Goal: Task Accomplishment & Management: Complete application form

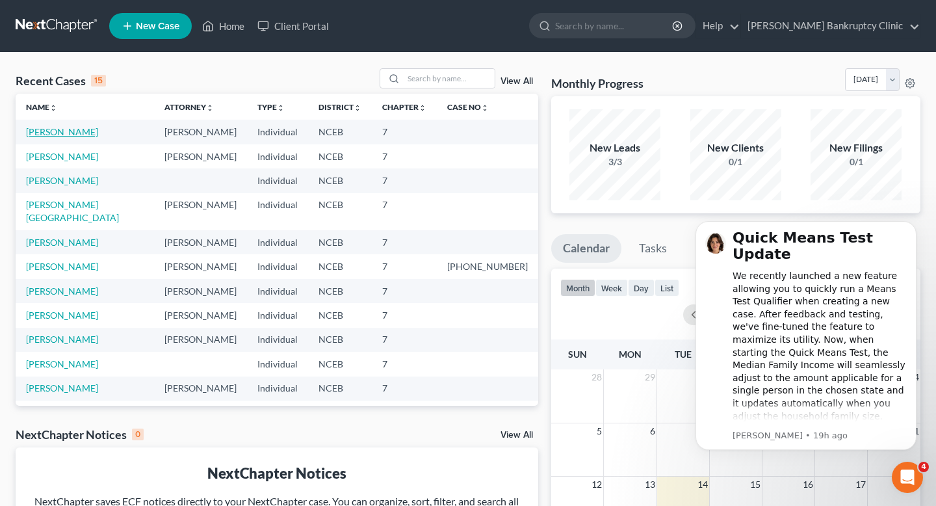
click at [68, 133] on link "[PERSON_NAME]" at bounding box center [62, 131] width 72 height 11
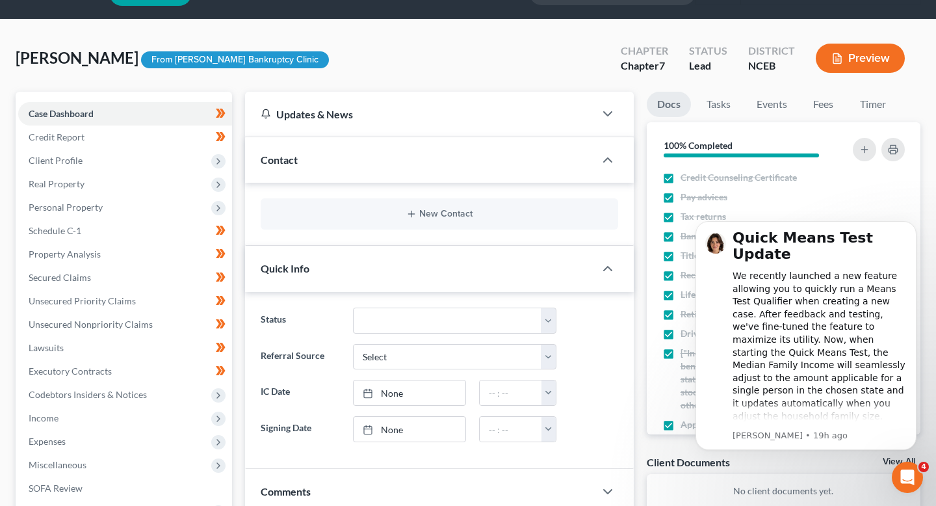
scroll to position [35, 0]
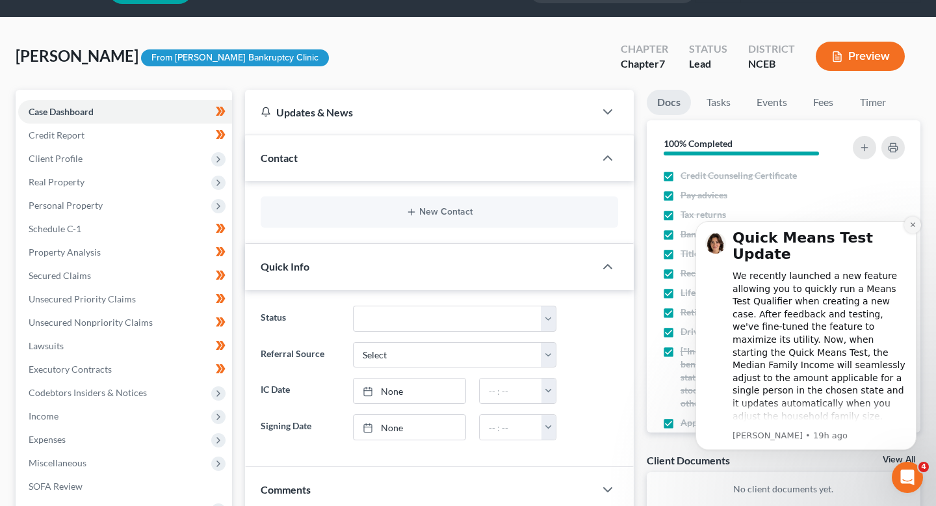
click at [912, 224] on icon "Dismiss notification" at bounding box center [913, 224] width 7 height 7
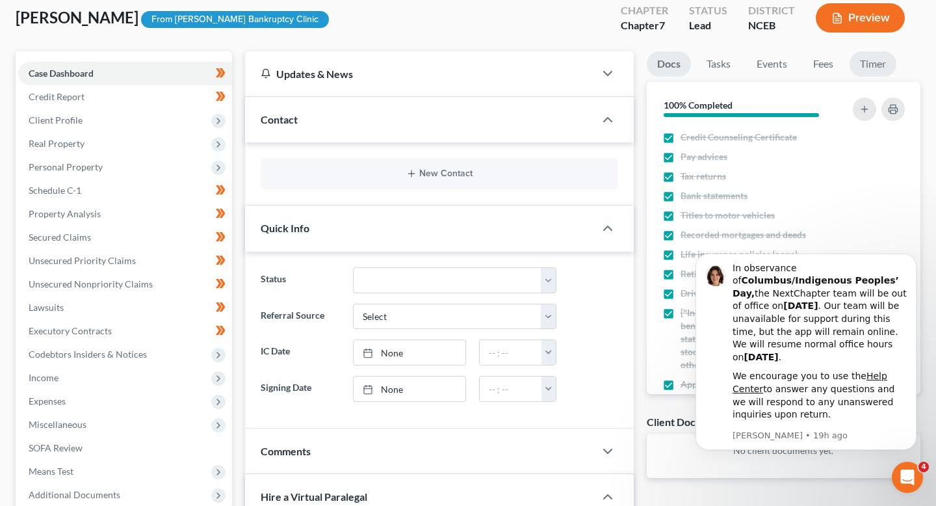
scroll to position [71, 0]
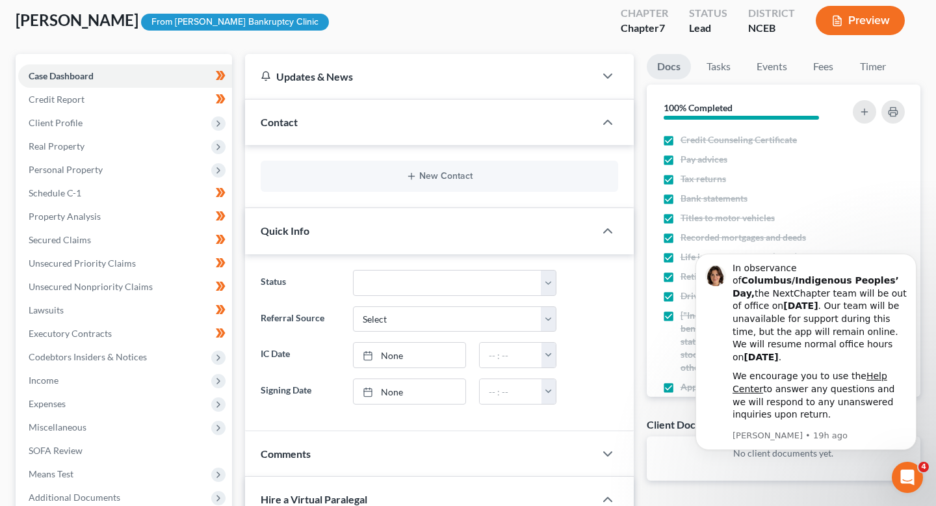
click at [871, 26] on button "Preview" at bounding box center [860, 20] width 89 height 29
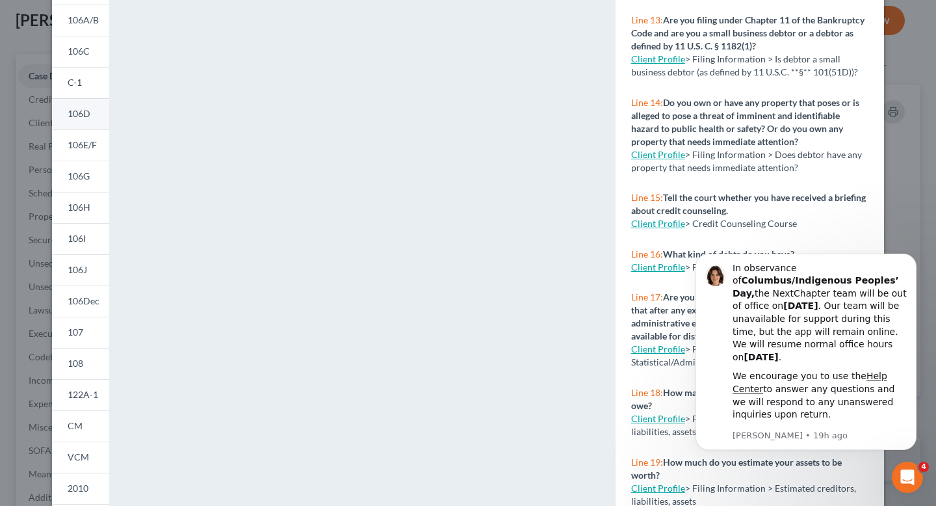
scroll to position [105, 0]
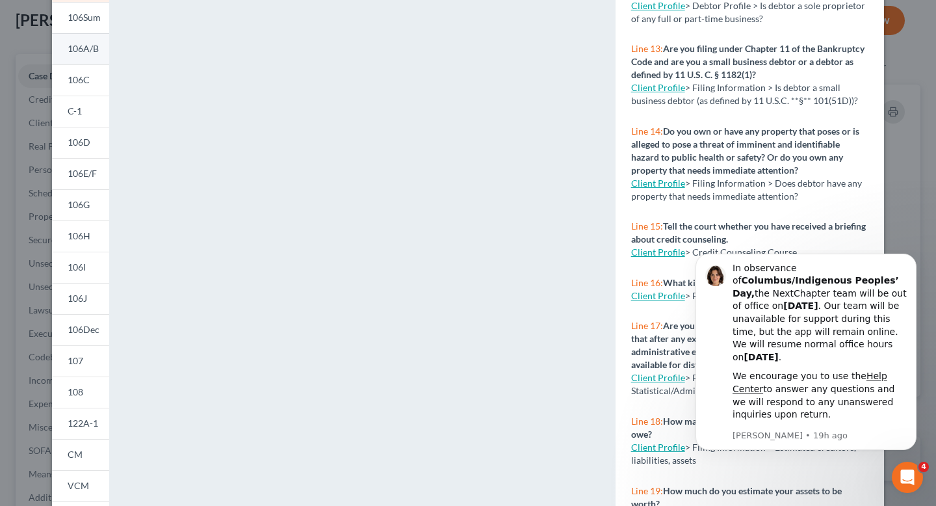
click at [86, 53] on span "106A/B" at bounding box center [83, 48] width 31 height 11
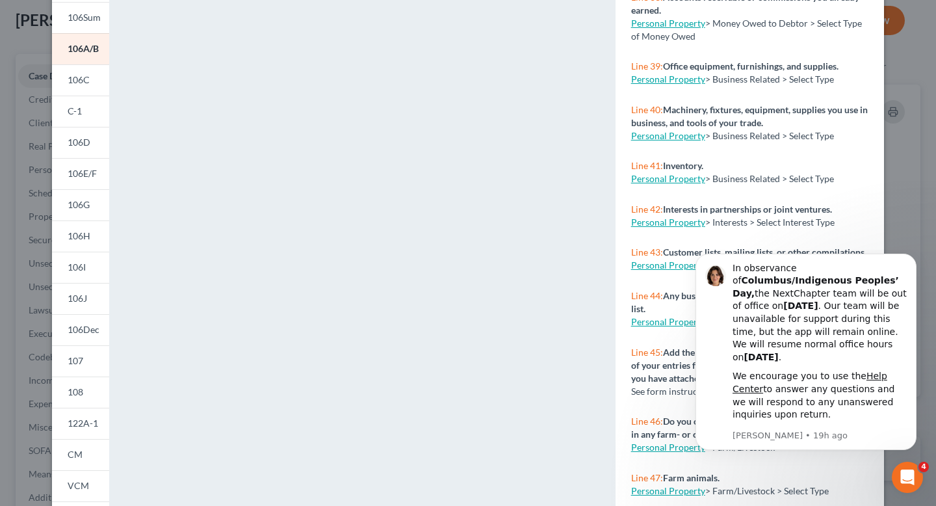
scroll to position [2744, 0]
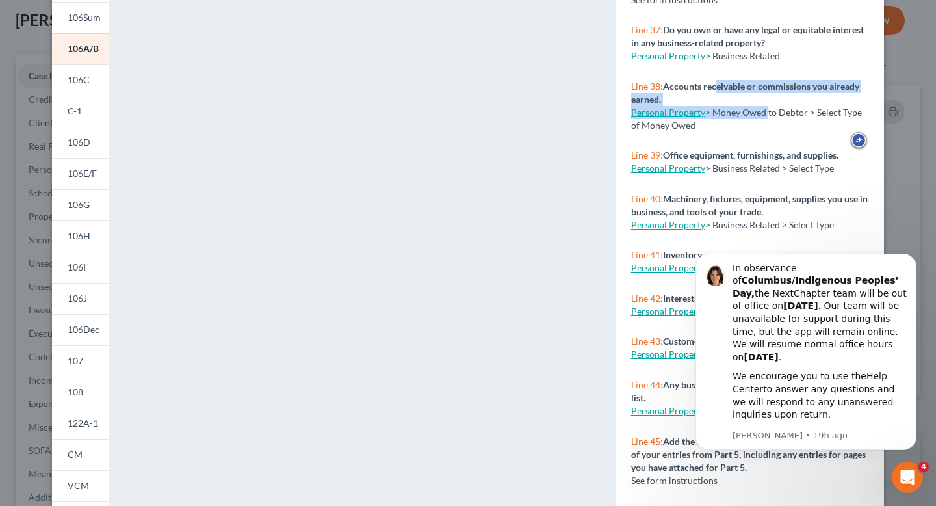
drag, startPoint x: 767, startPoint y: 124, endPoint x: 713, endPoint y: 102, distance: 58.1
click at [713, 101] on div "Line 38: Accounts receivable or commissions you already earned. Personal Proper…" at bounding box center [750, 106] width 269 height 70
click at [680, 118] on link "Personal Property" at bounding box center [668, 112] width 74 height 11
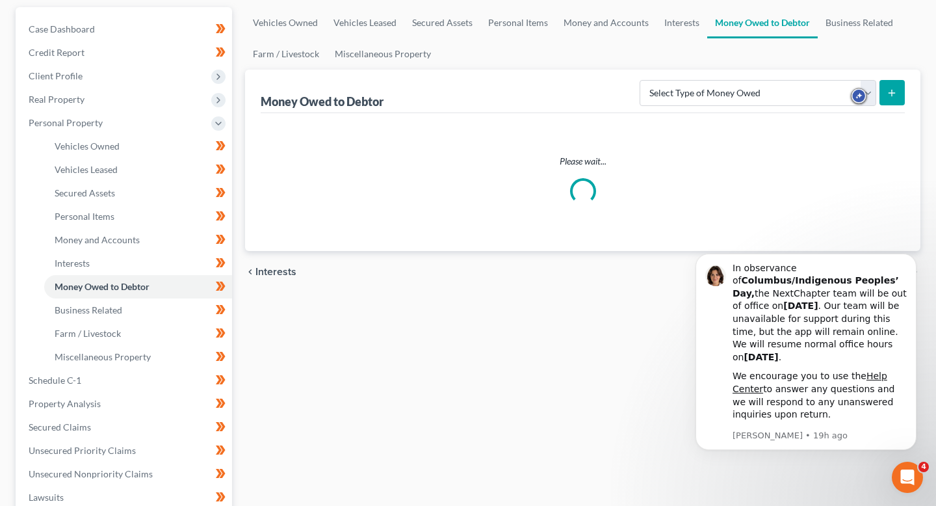
scroll to position [126, 0]
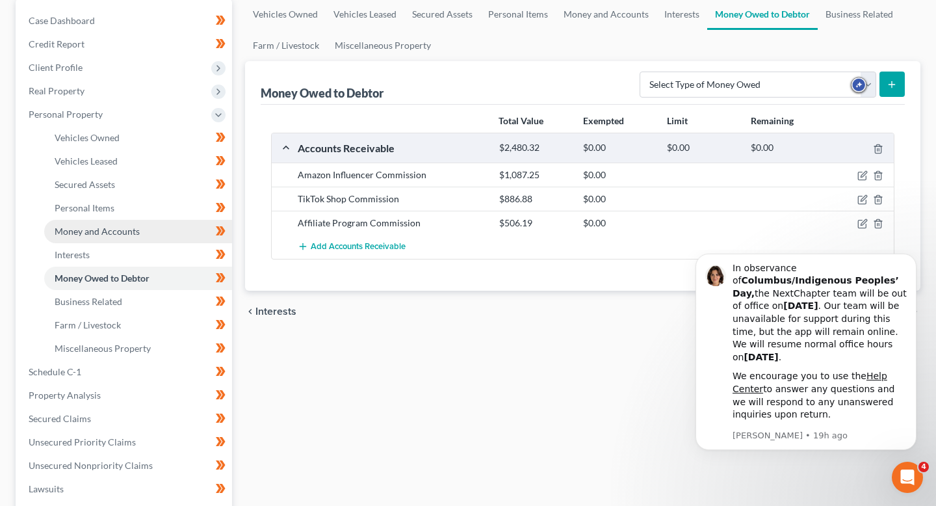
click at [172, 237] on link "Money and Accounts" at bounding box center [138, 231] width 188 height 23
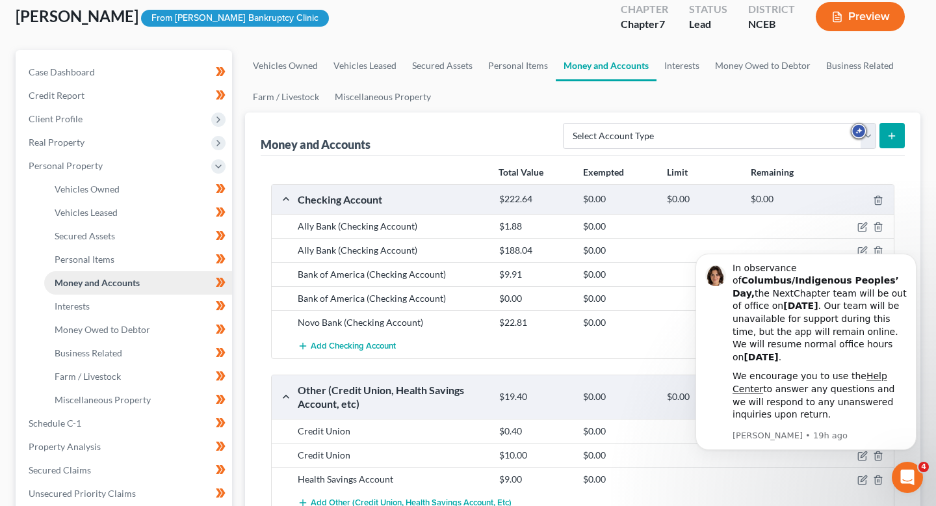
scroll to position [80, 0]
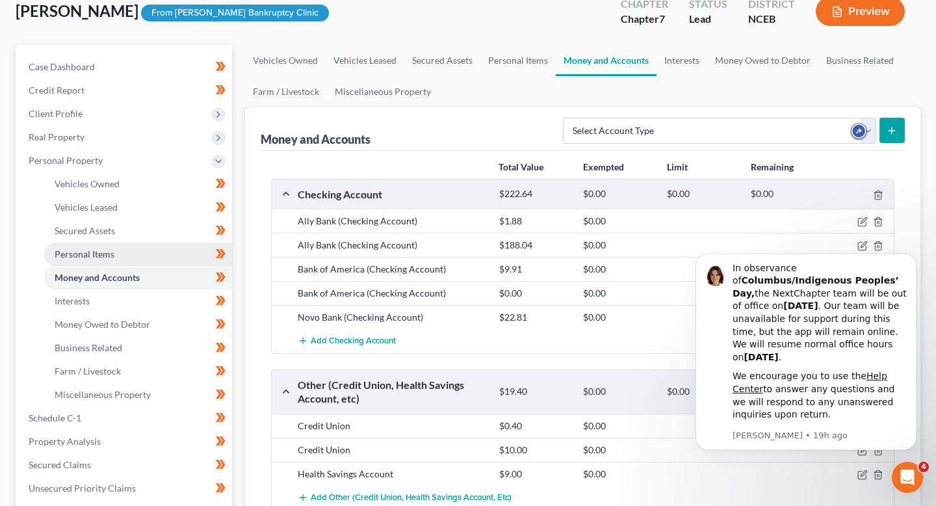
click at [166, 254] on link "Personal Items" at bounding box center [138, 254] width 188 height 23
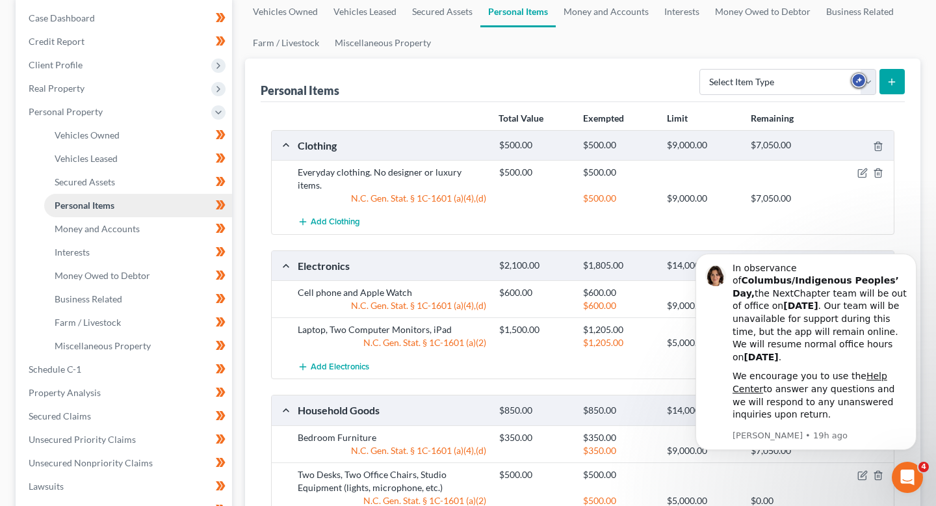
scroll to position [132, 0]
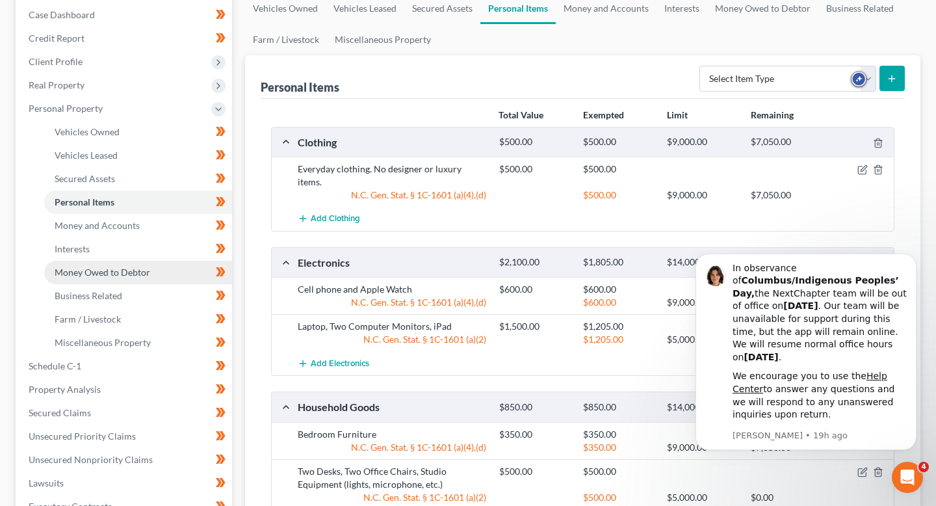
click at [165, 271] on link "Money Owed to Debtor" at bounding box center [138, 272] width 188 height 23
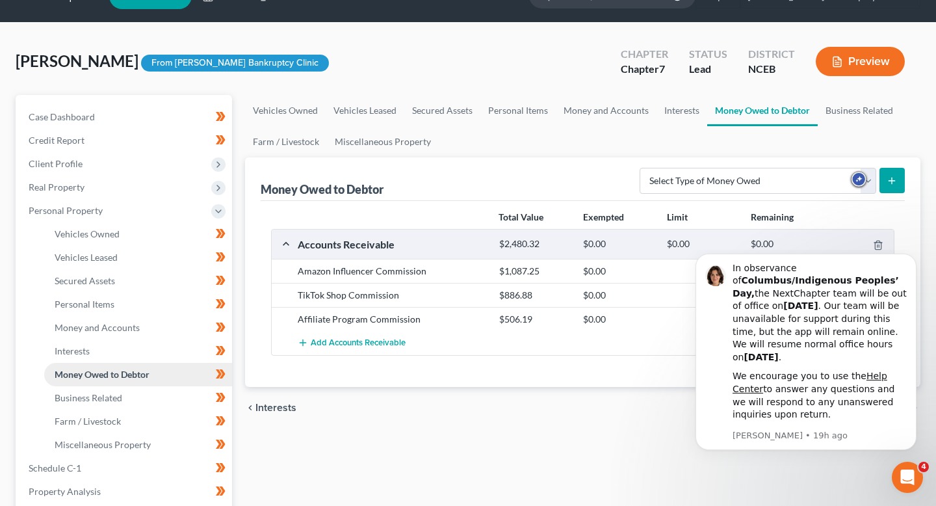
scroll to position [32, 0]
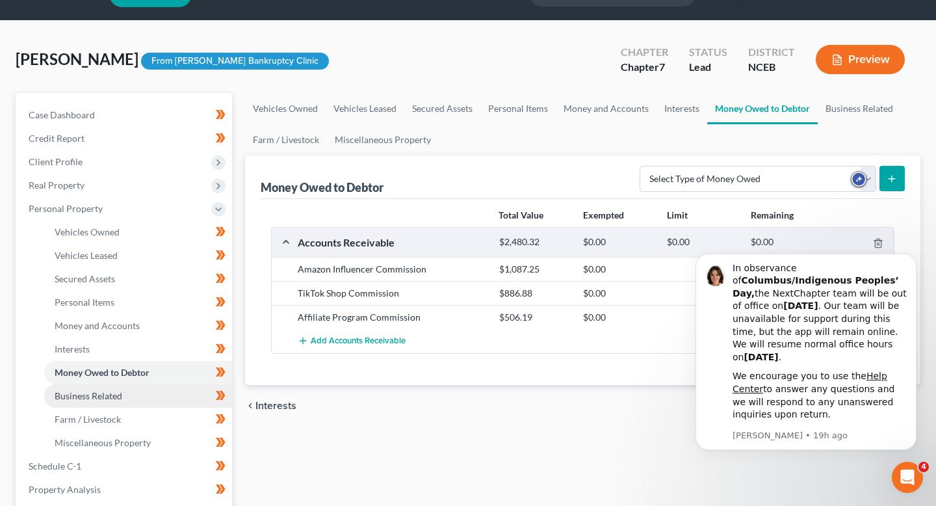
click at [140, 387] on link "Business Related" at bounding box center [138, 395] width 188 height 23
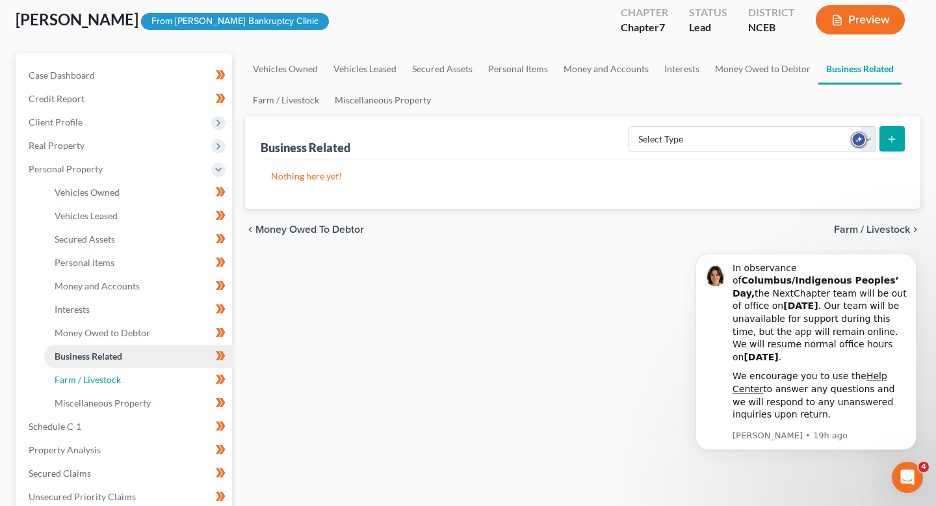
click at [140, 387] on link "Farm / Livestock" at bounding box center [138, 379] width 188 height 23
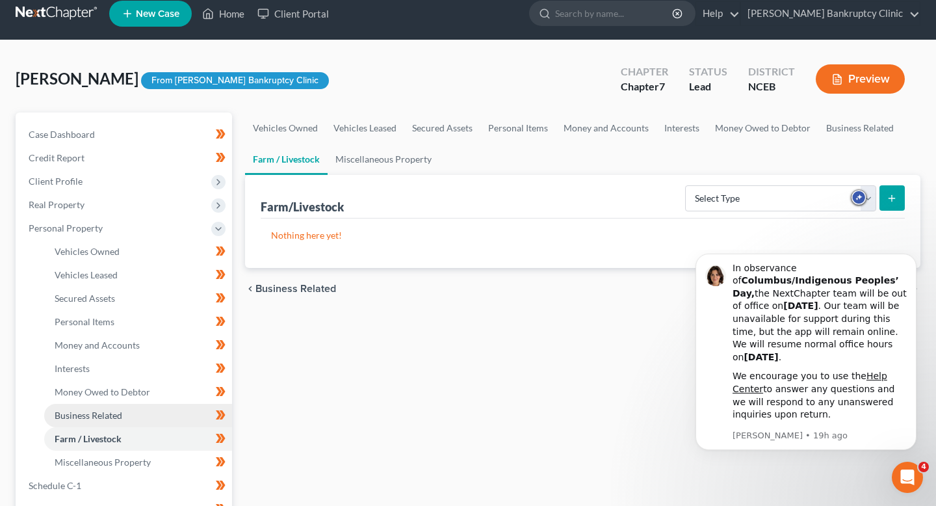
scroll to position [14, 0]
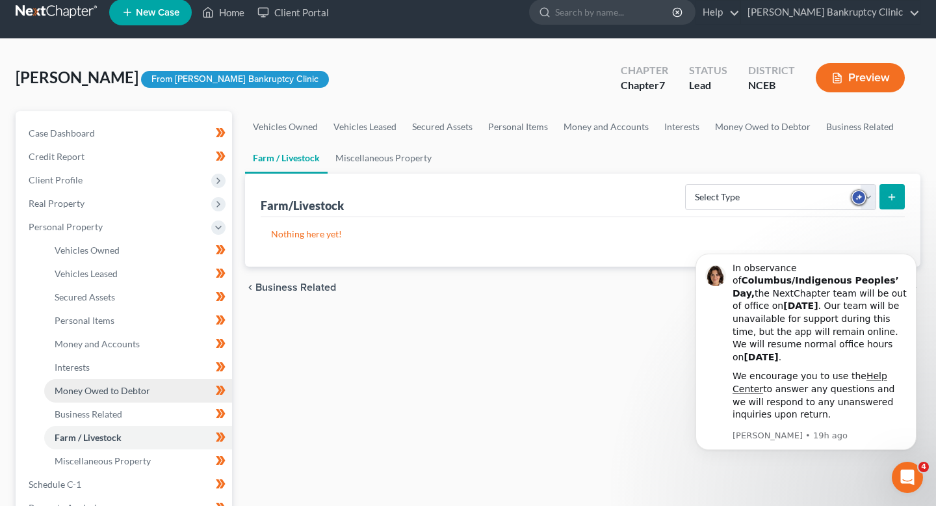
click at [140, 385] on span "Money Owed to Debtor" at bounding box center [103, 390] width 96 height 11
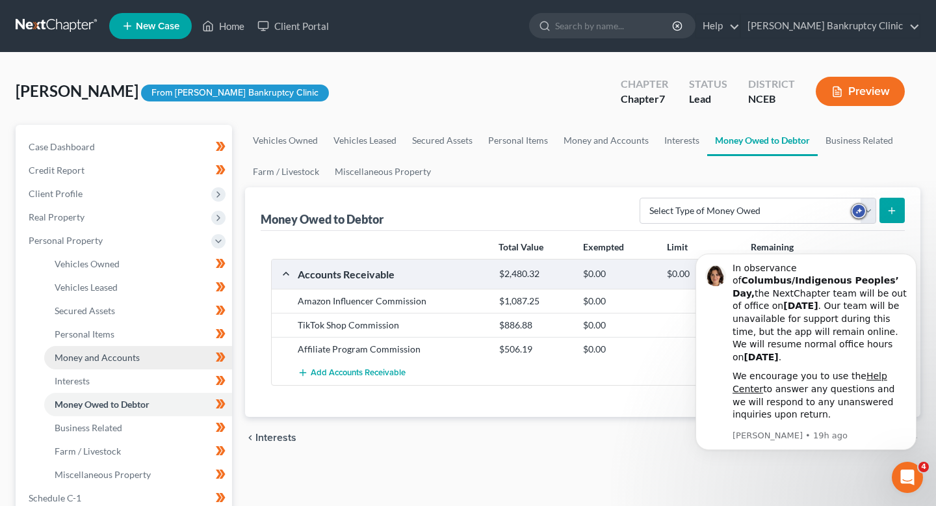
click at [140, 358] on link "Money and Accounts" at bounding box center [138, 357] width 188 height 23
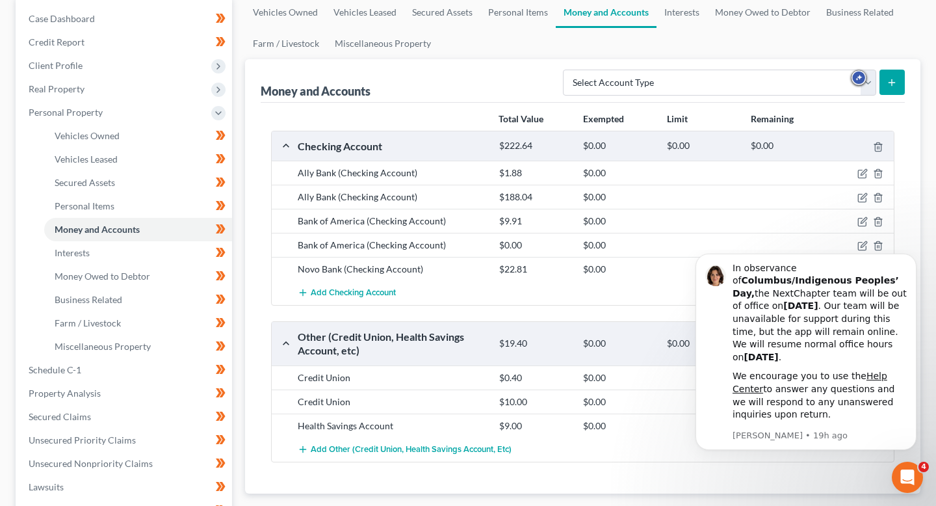
scroll to position [151, 0]
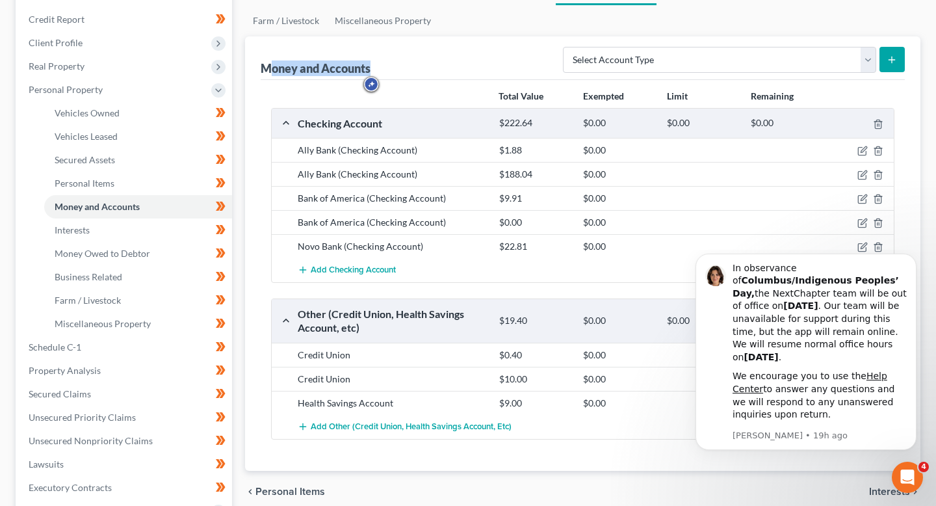
drag, startPoint x: 270, startPoint y: 74, endPoint x: 430, endPoint y: 73, distance: 160.6
click at [430, 73] on div "Money and Accounts Select Account Type Brokerage (A/B: 18, SOFA: 20) Cash on Ha…" at bounding box center [583, 58] width 644 height 44
drag, startPoint x: 412, startPoint y: 70, endPoint x: 259, endPoint y: 65, distance: 152.2
click at [259, 65] on div "Money and Accounts Select Account Type Brokerage (A/B: 18, SOFA: 20) Cash on Ha…" at bounding box center [583, 253] width 676 height 434
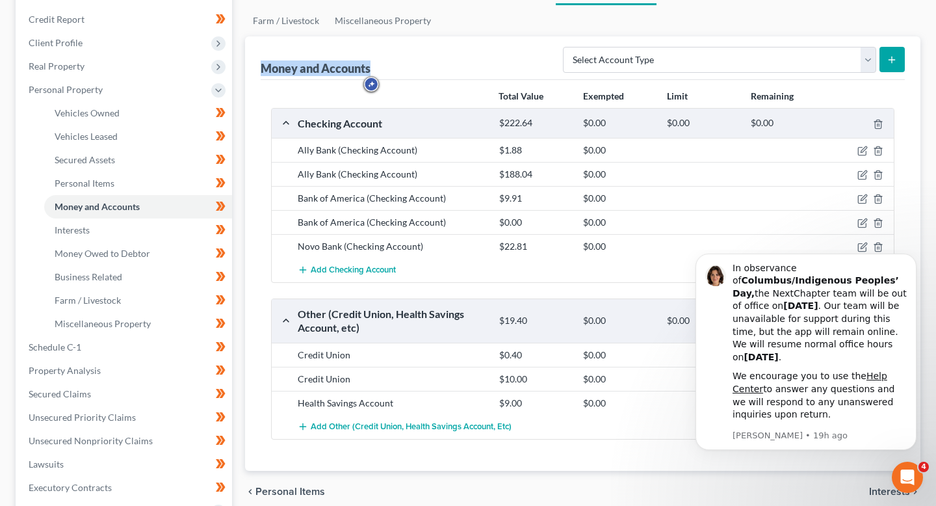
copy div "Money and Accounts"
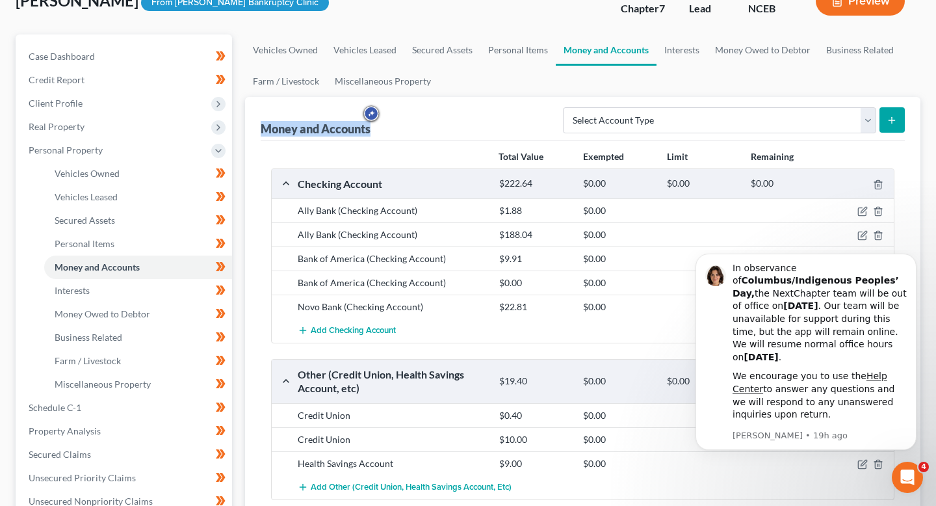
scroll to position [87, 0]
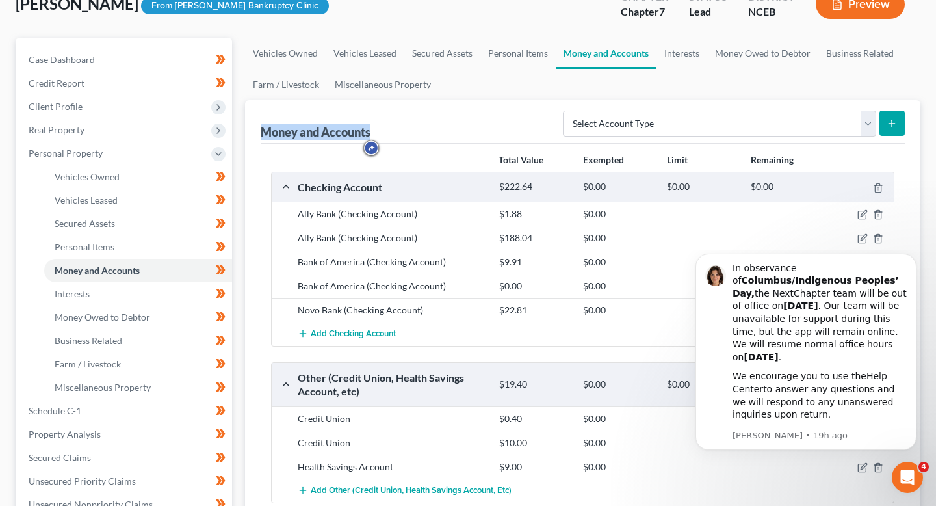
click at [862, 6] on button "Preview" at bounding box center [860, 4] width 89 height 29
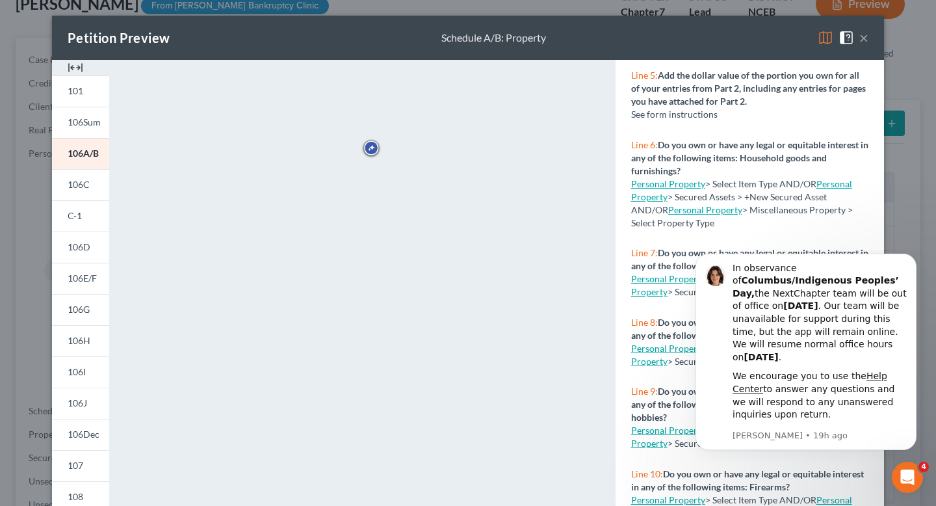
scroll to position [600, 0]
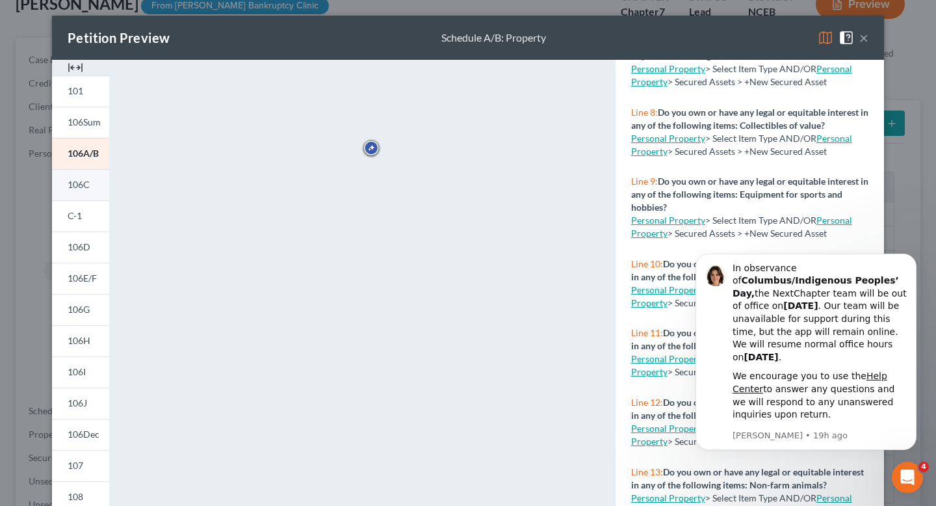
click at [84, 185] on span "106C" at bounding box center [79, 184] width 22 height 11
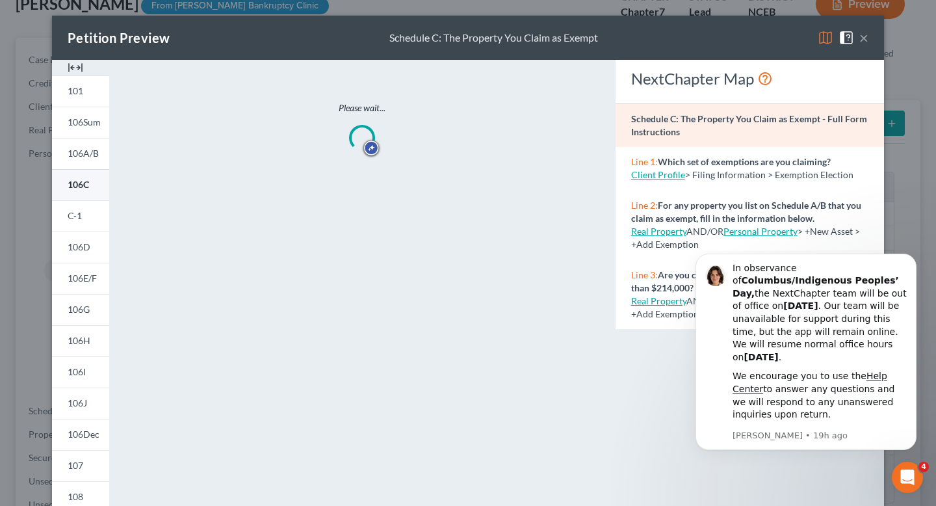
scroll to position [0, 0]
click at [100, 215] on link "C-1" at bounding box center [80, 215] width 57 height 31
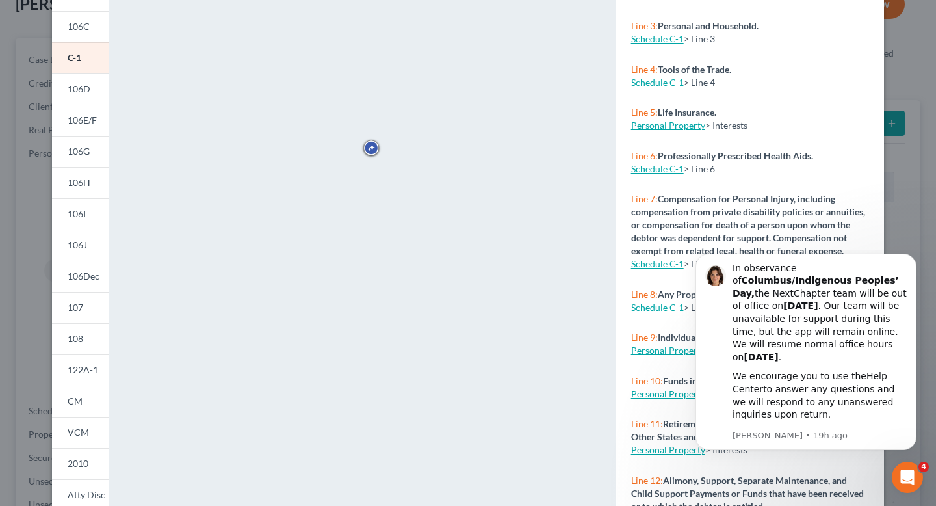
scroll to position [139, 0]
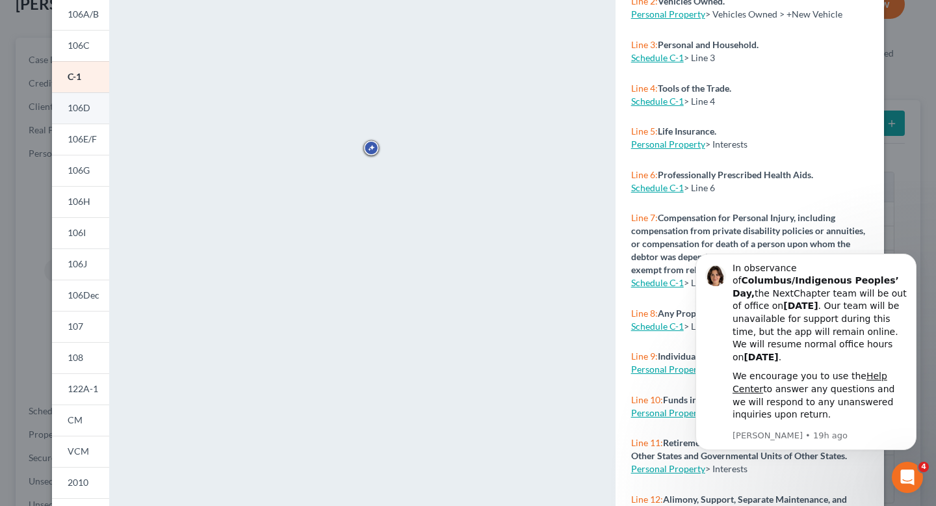
click at [96, 117] on link "106D" at bounding box center [80, 107] width 57 height 31
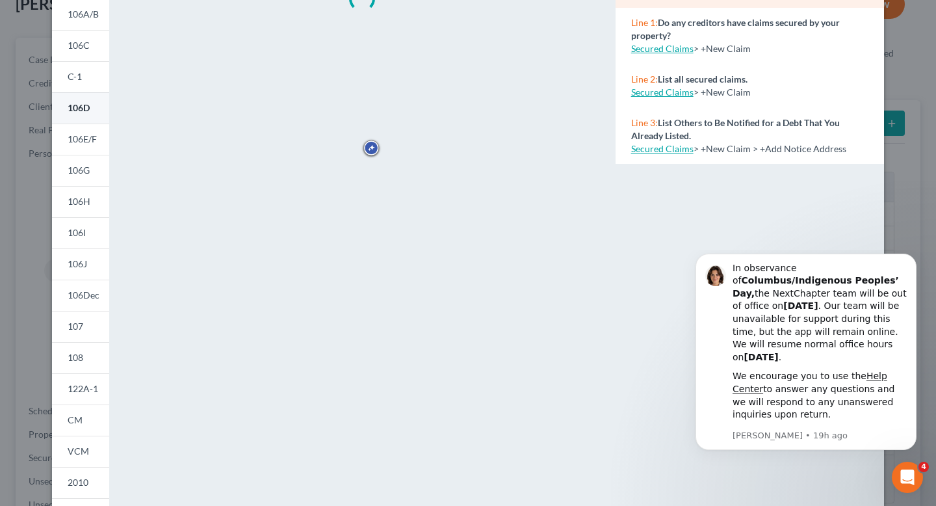
scroll to position [0, 0]
click at [82, 131] on link "106E/F" at bounding box center [80, 139] width 57 height 31
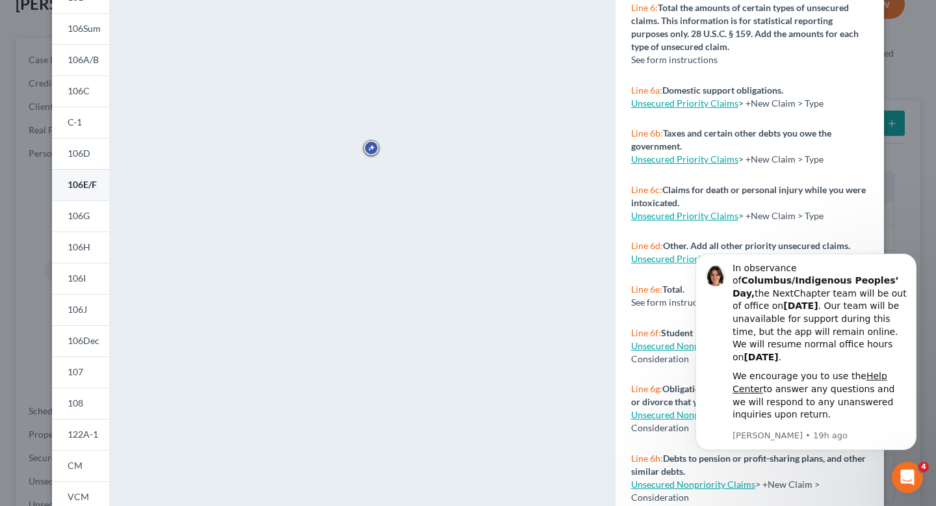
scroll to position [85, 0]
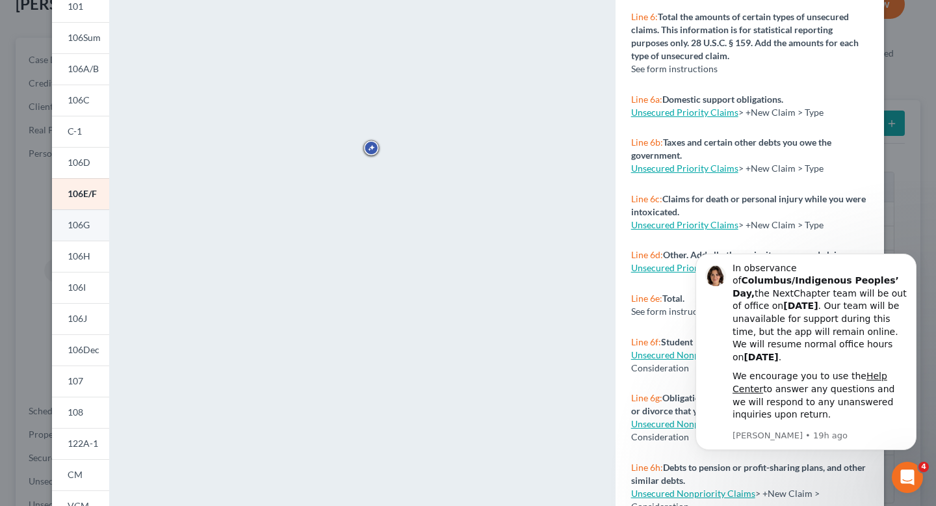
click at [87, 228] on span "106G" at bounding box center [79, 224] width 22 height 11
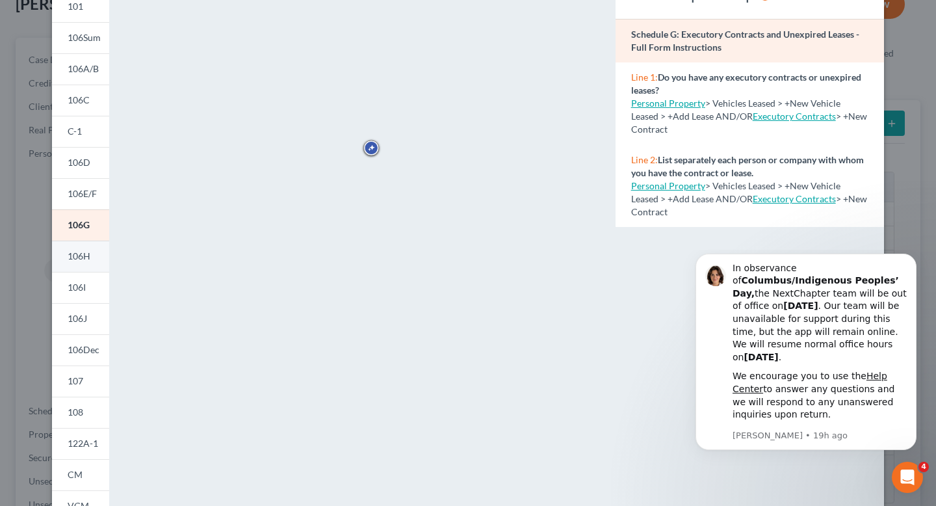
click at [86, 264] on link "106H" at bounding box center [80, 256] width 57 height 31
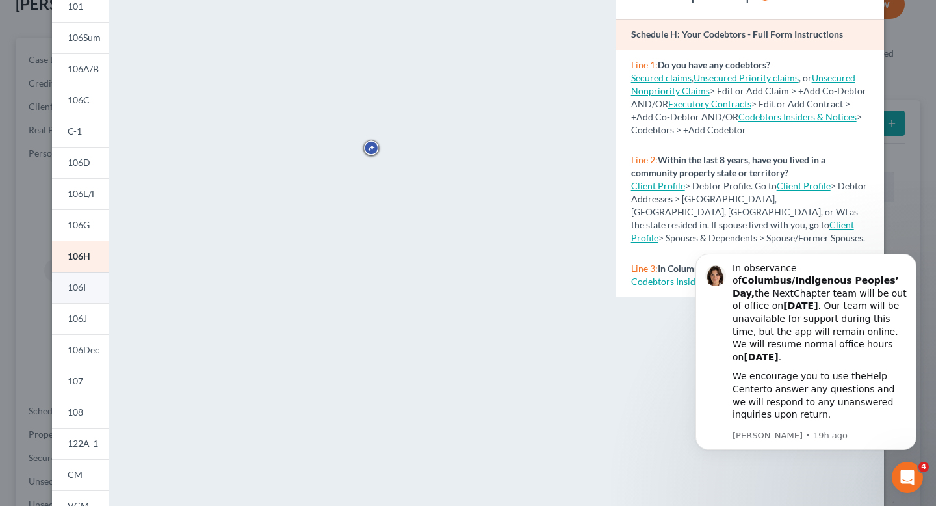
click at [86, 280] on link "106I" at bounding box center [80, 287] width 57 height 31
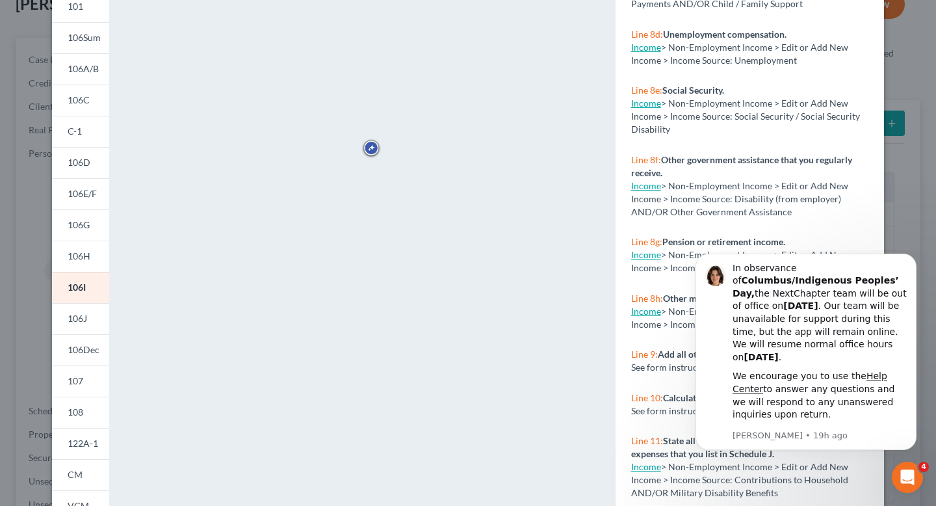
scroll to position [227, 0]
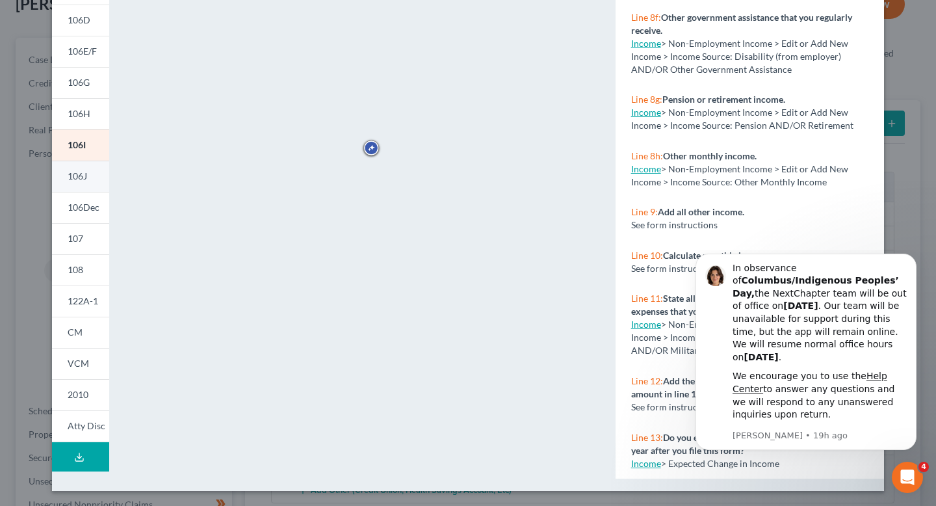
click at [91, 178] on link "106J" at bounding box center [80, 176] width 57 height 31
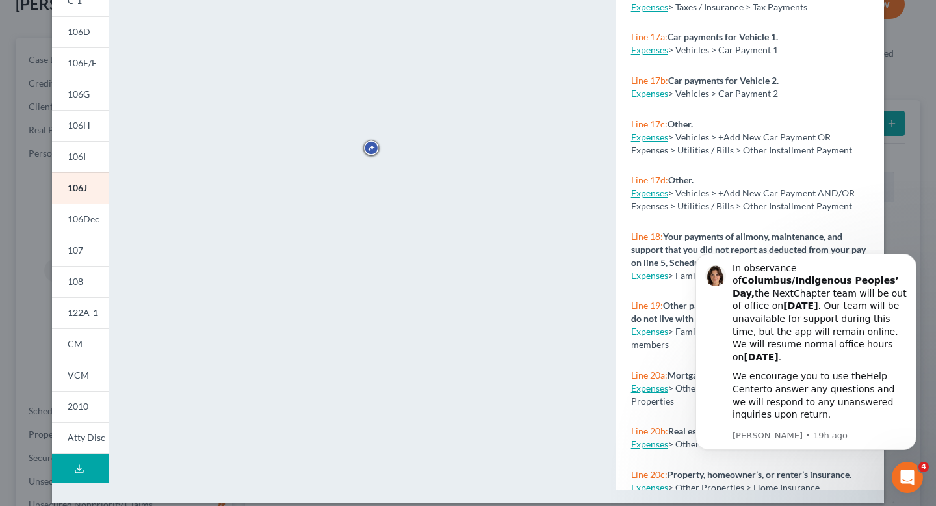
scroll to position [1251, 0]
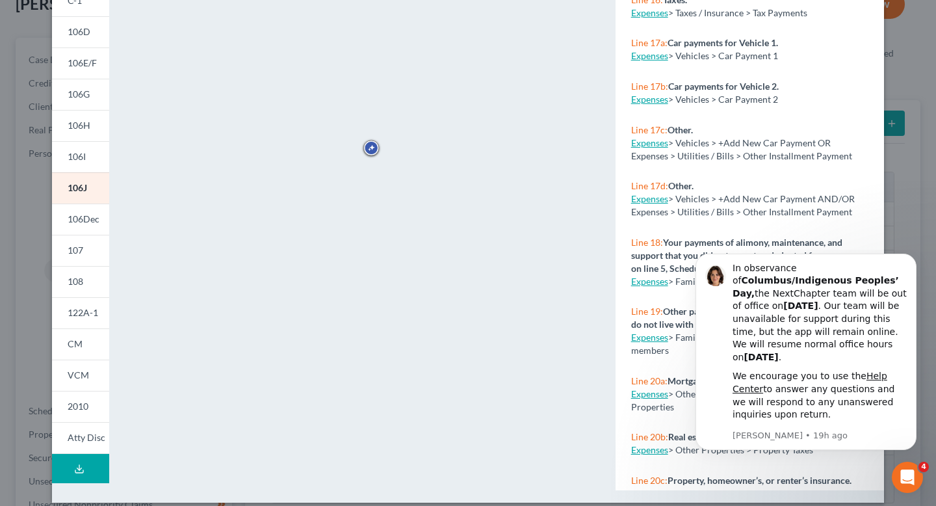
click at [646, 146] on link "Expenses" at bounding box center [649, 142] width 37 height 11
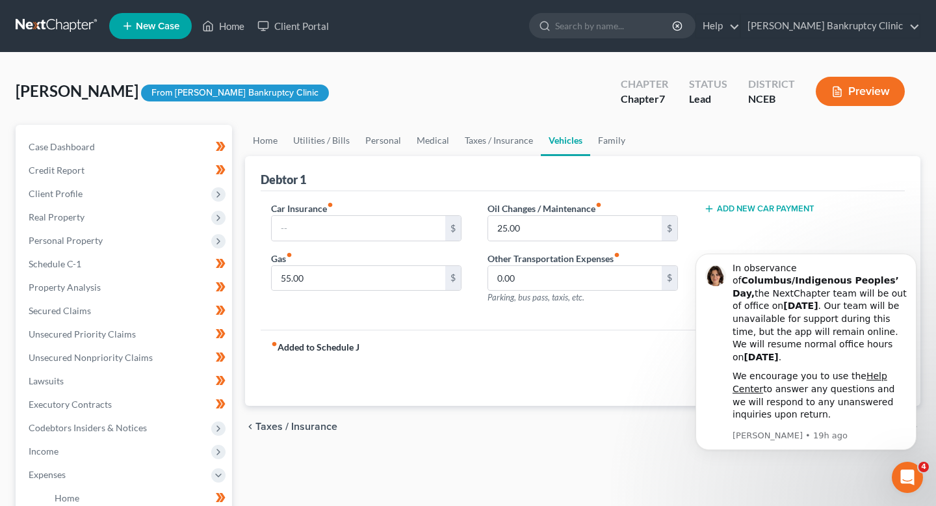
click at [855, 97] on button "Preview" at bounding box center [860, 91] width 89 height 29
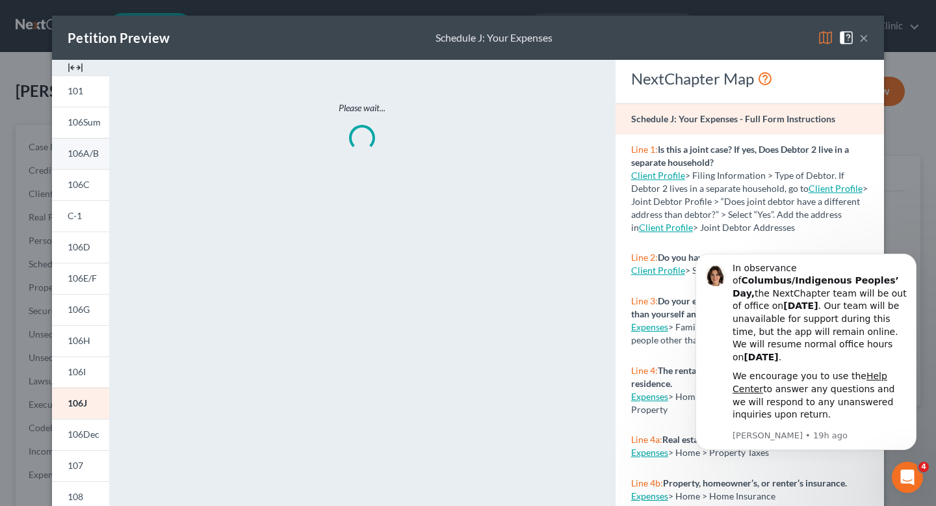
click at [94, 157] on span "106A/B" at bounding box center [83, 153] width 31 height 11
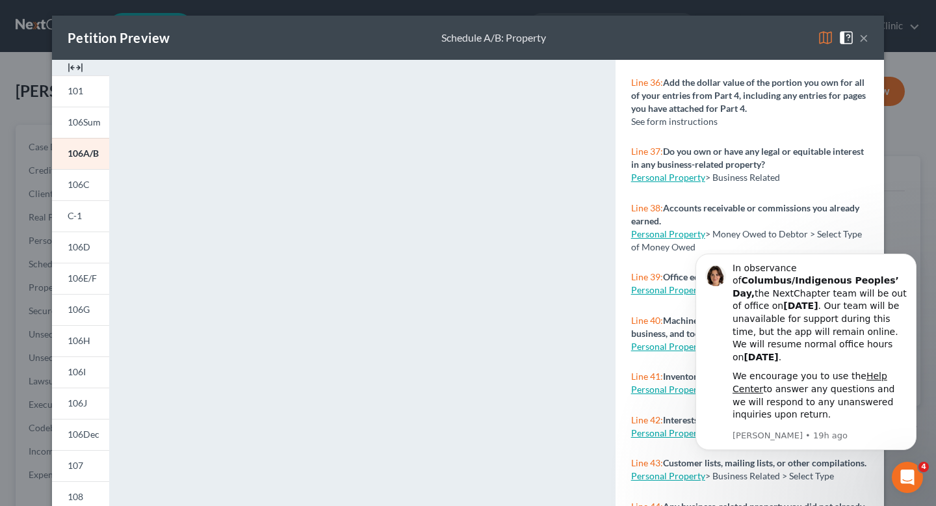
scroll to position [2726, 0]
click at [650, 240] on link "Personal Property" at bounding box center [668, 234] width 74 height 11
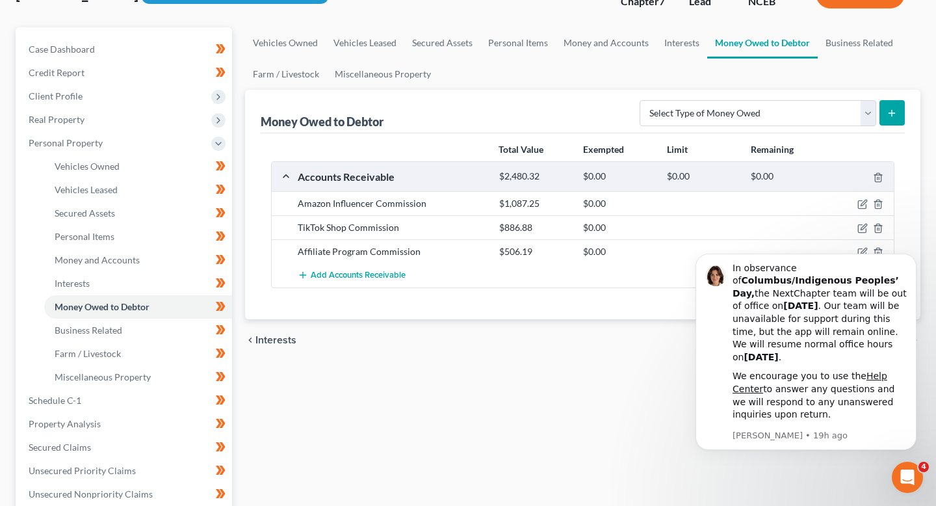
scroll to position [101, 0]
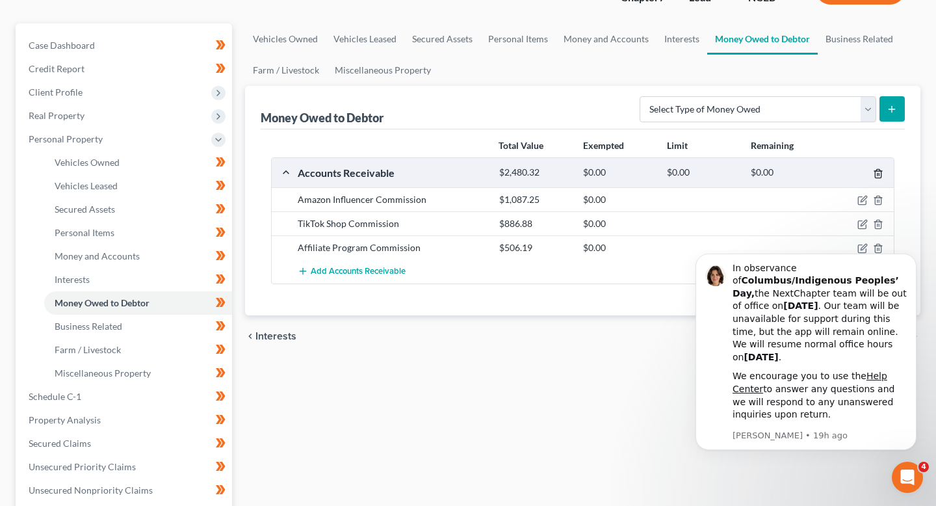
click at [879, 176] on icon "button" at bounding box center [878, 173] width 10 height 10
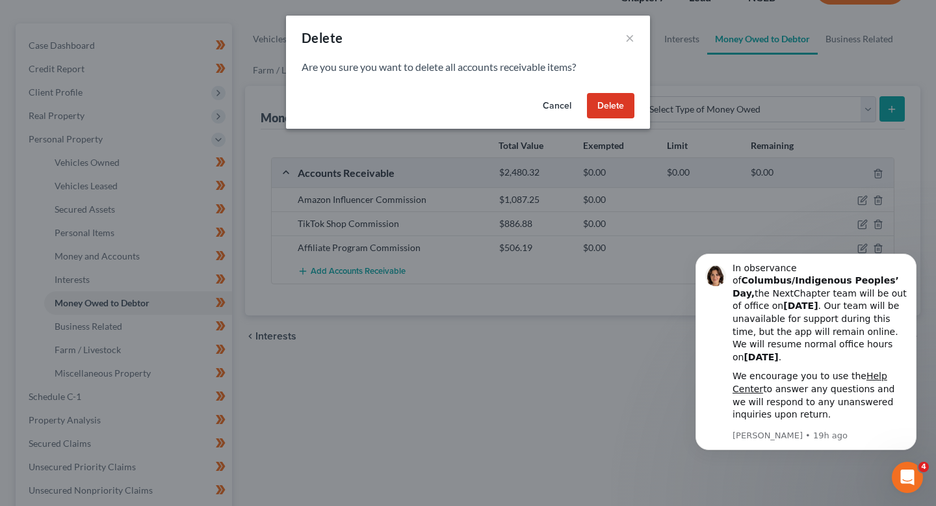
click at [615, 102] on button "Delete" at bounding box center [610, 106] width 47 height 26
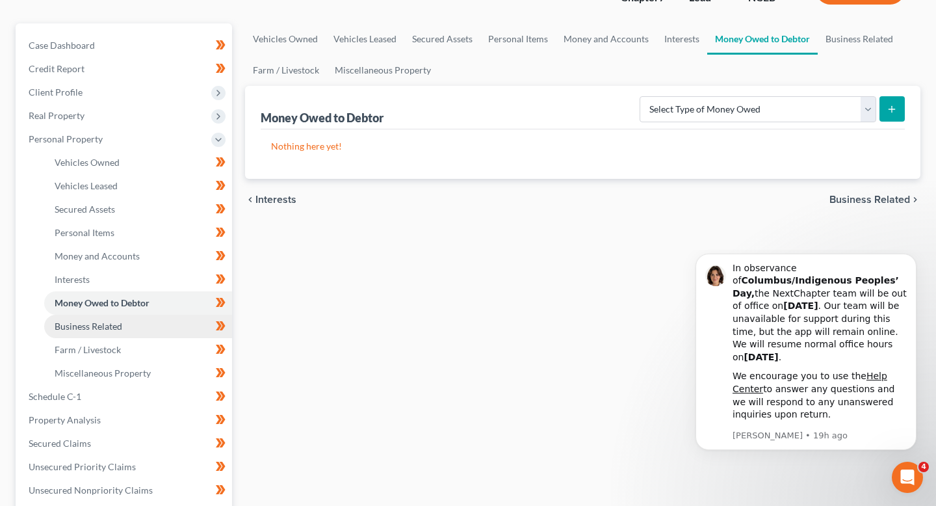
click at [133, 323] on link "Business Related" at bounding box center [138, 326] width 188 height 23
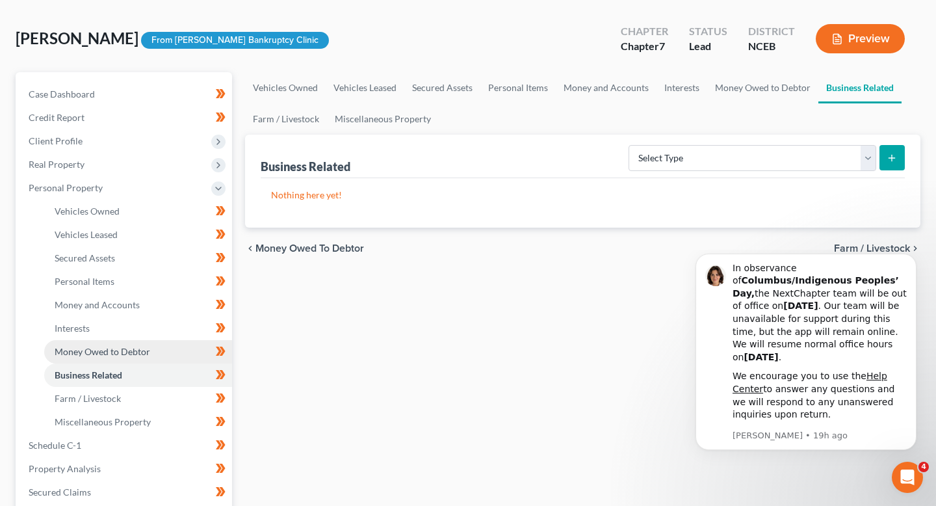
click at [129, 350] on span "Money Owed to Debtor" at bounding box center [103, 351] width 96 height 11
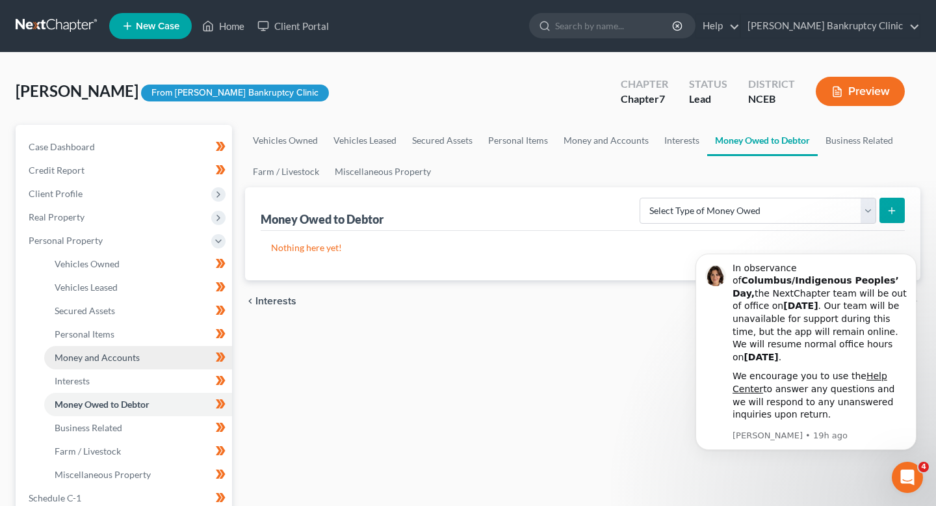
click at [118, 366] on link "Money and Accounts" at bounding box center [138, 357] width 188 height 23
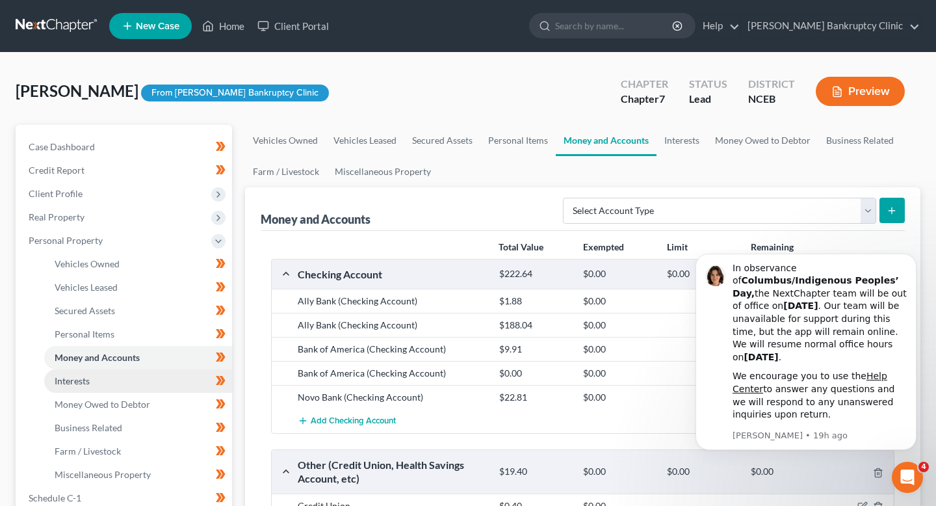
click at [118, 384] on link "Interests" at bounding box center [138, 380] width 188 height 23
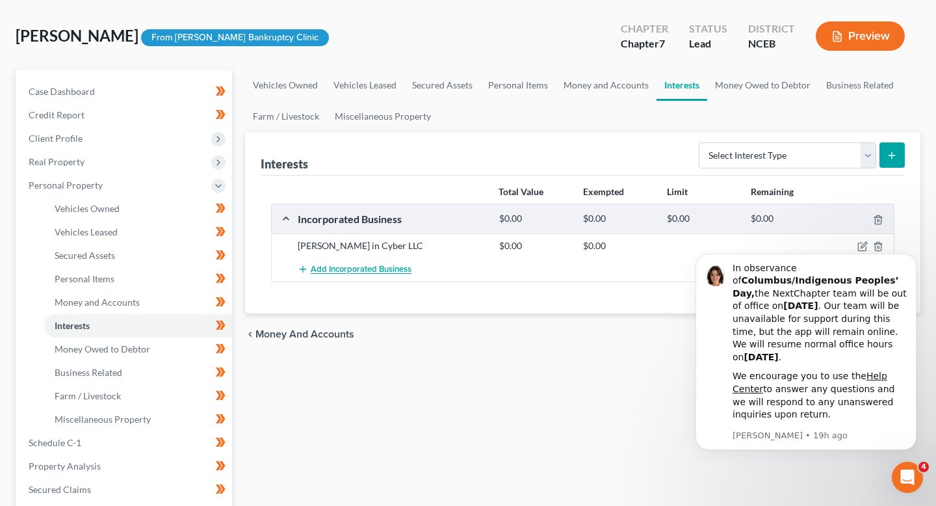
scroll to position [51, 0]
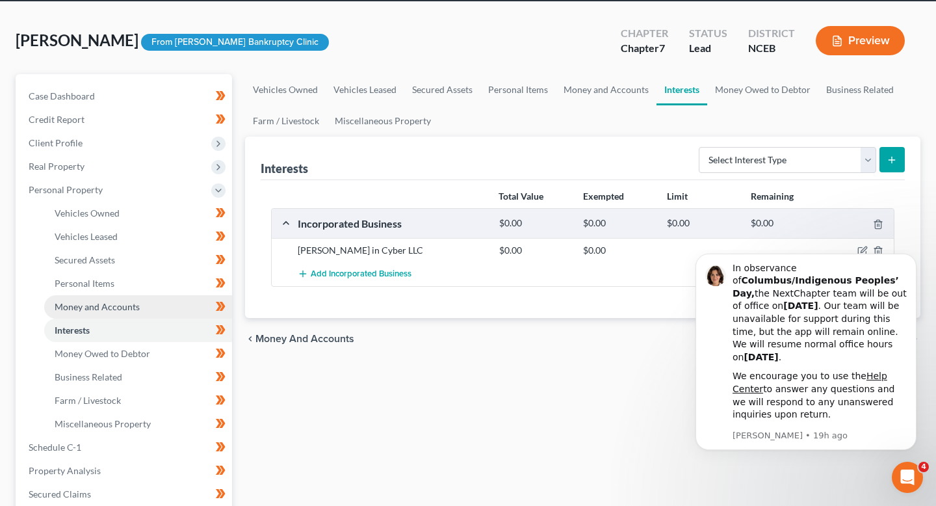
click at [181, 306] on link "Money and Accounts" at bounding box center [138, 306] width 188 height 23
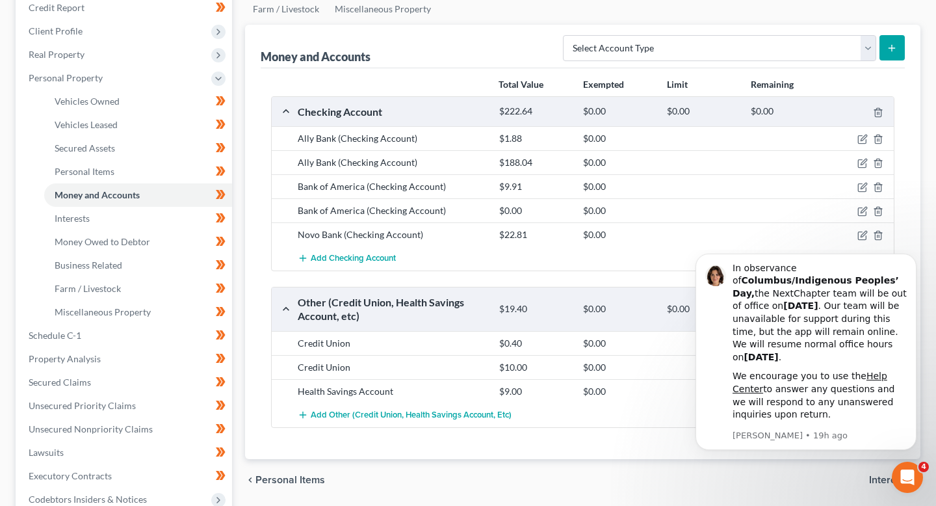
scroll to position [172, 0]
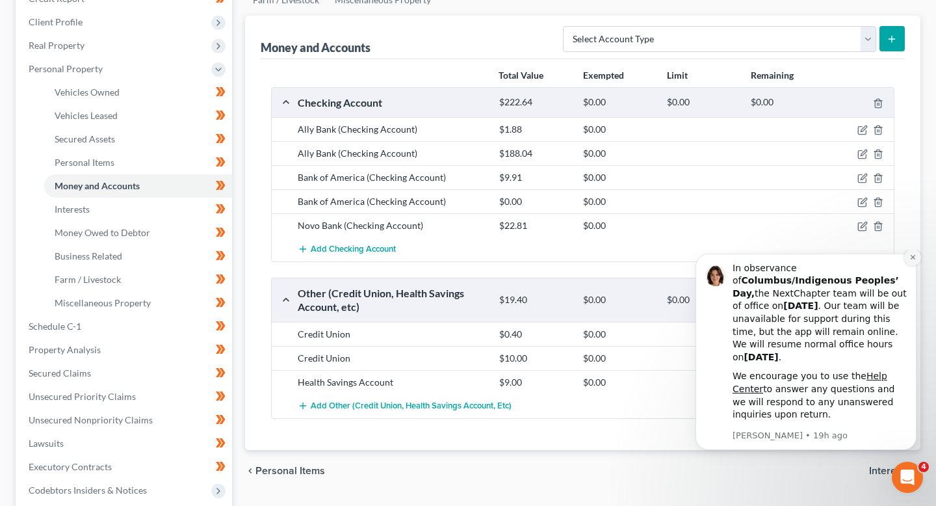
click at [912, 261] on icon "Dismiss notification" at bounding box center [913, 257] width 7 height 7
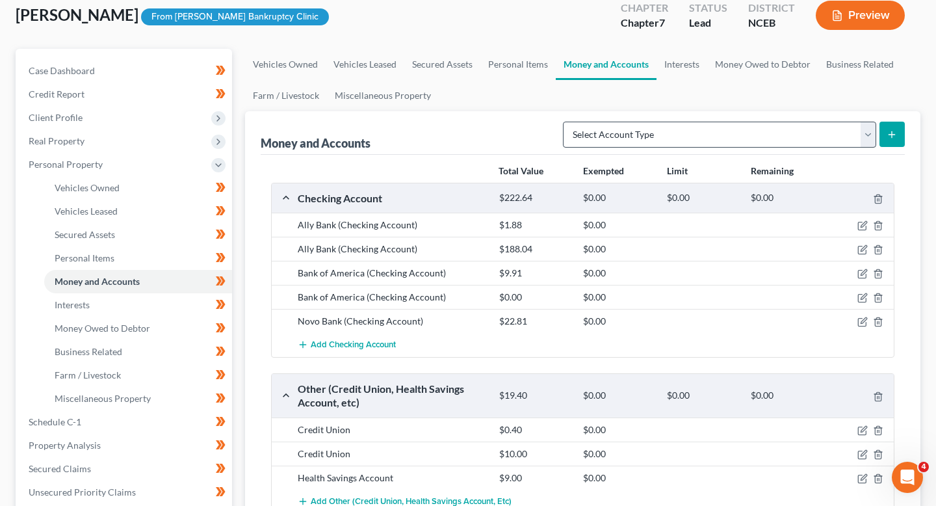
scroll to position [55, 0]
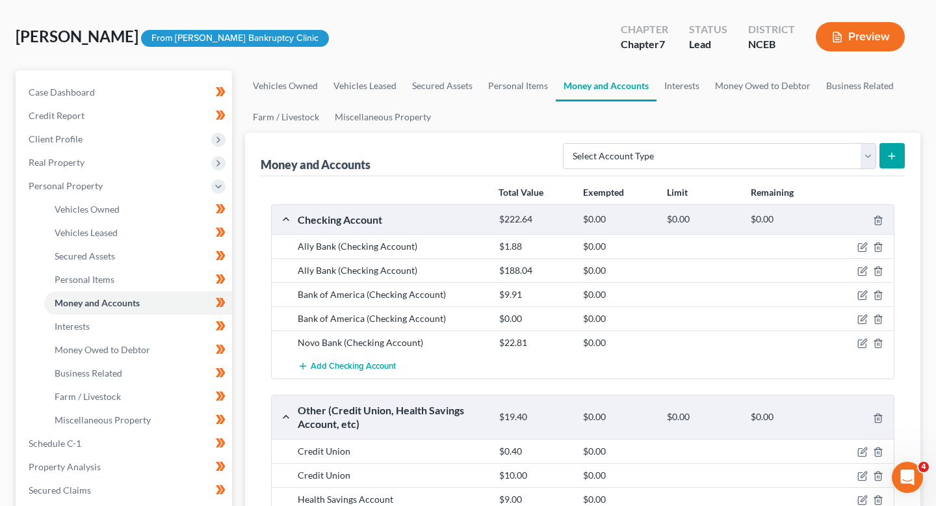
click at [863, 33] on button "Preview" at bounding box center [860, 36] width 89 height 29
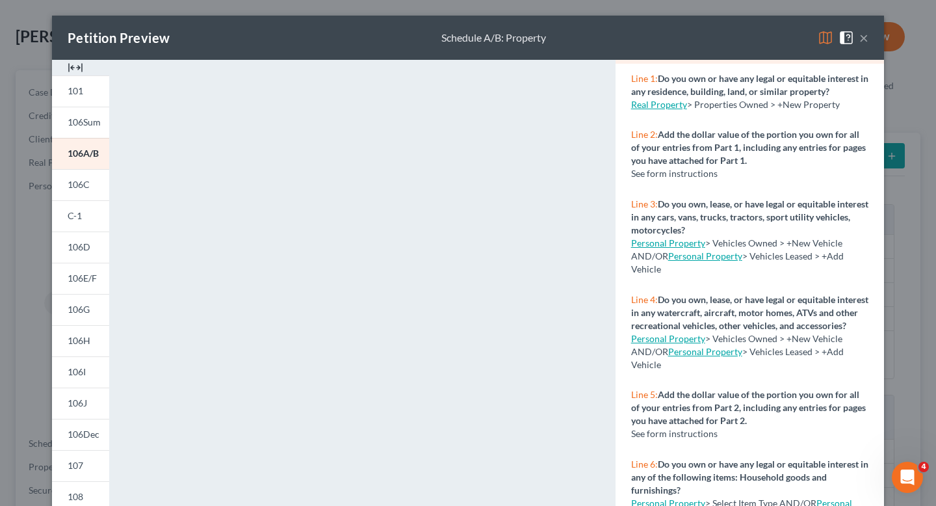
scroll to position [0, 0]
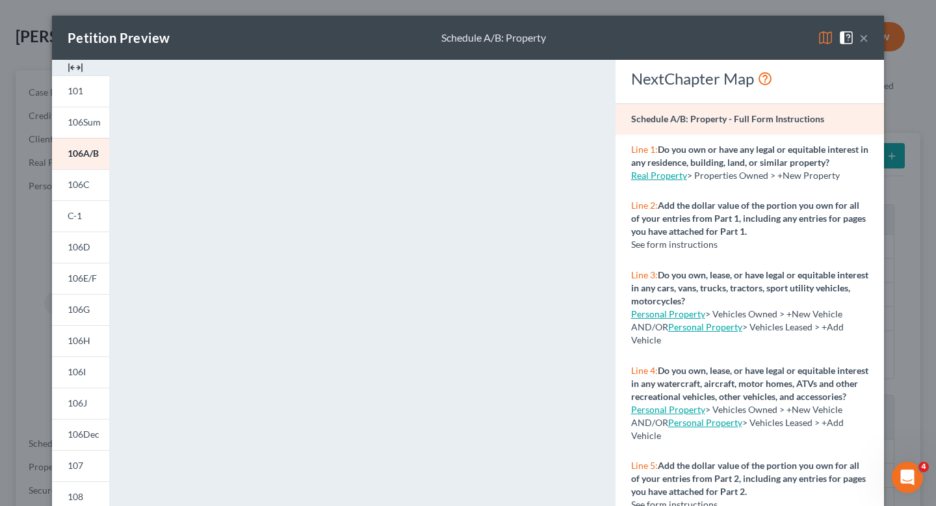
click at [911, 211] on div "Petition Preview Schedule A/B: Property × 101 106Sum 106A/B 106C C-1 106D 106E/…" at bounding box center [468, 253] width 936 height 506
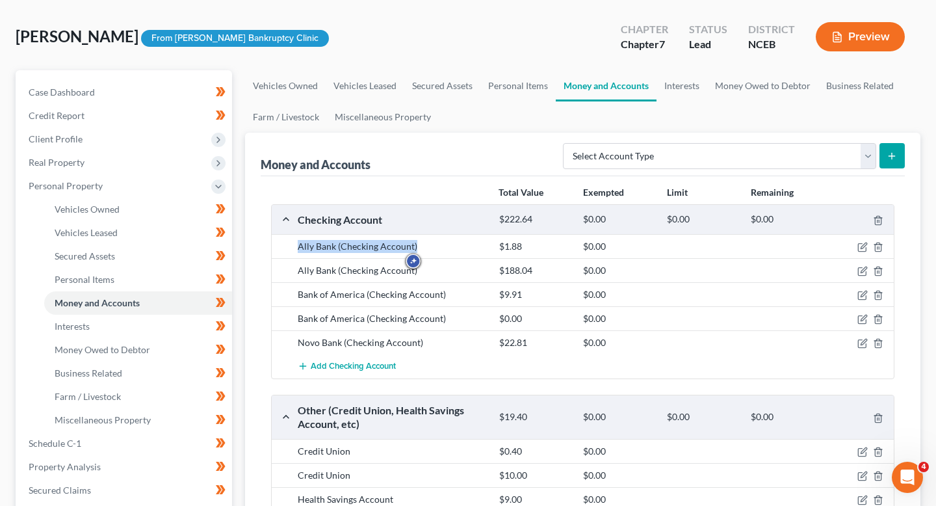
drag, startPoint x: 414, startPoint y: 245, endPoint x: 297, endPoint y: 246, distance: 117.1
click at [297, 246] on div "Ally Bank (Checking Account)" at bounding box center [392, 246] width 202 height 13
copy div "Ally Bank (Checking Account)"
click at [830, 38] on button "Preview" at bounding box center [860, 36] width 89 height 29
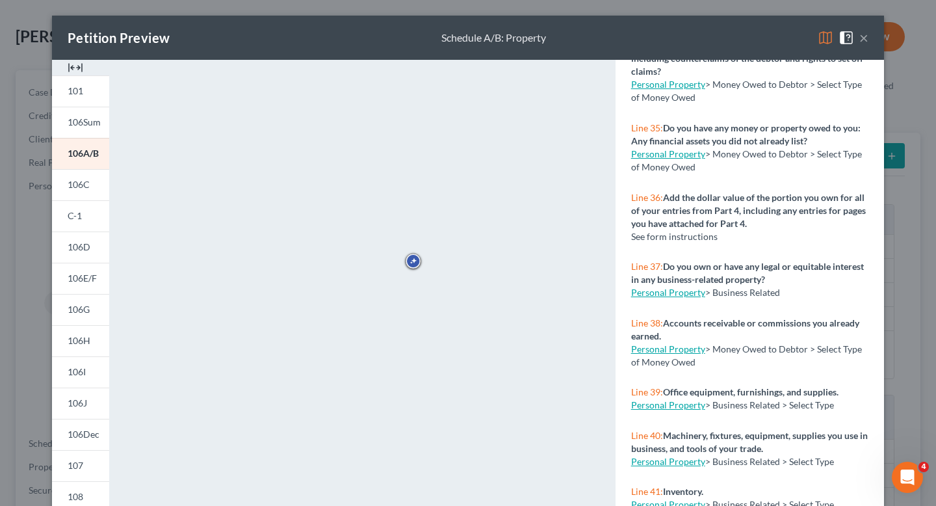
scroll to position [2613, 0]
click at [864, 38] on button "×" at bounding box center [864, 38] width 9 height 16
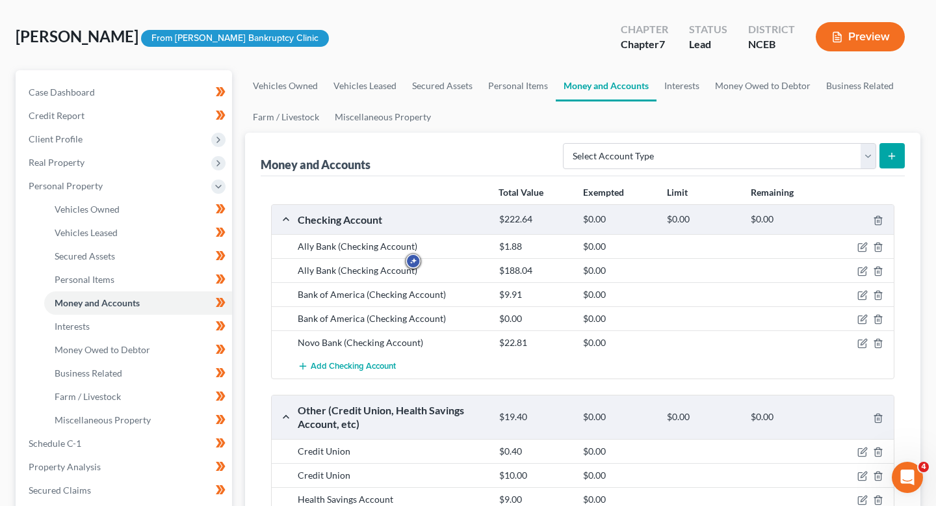
click at [861, 47] on button "Preview" at bounding box center [860, 36] width 89 height 29
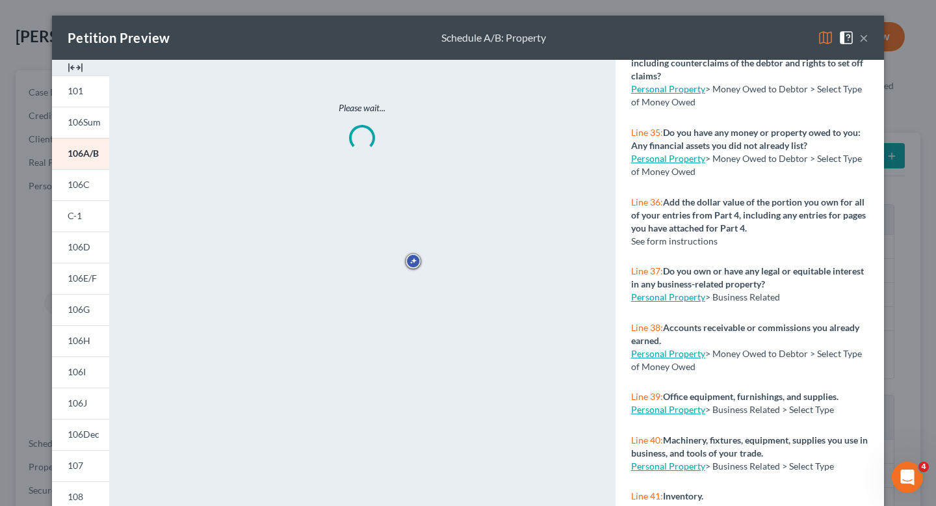
scroll to position [2816, 0]
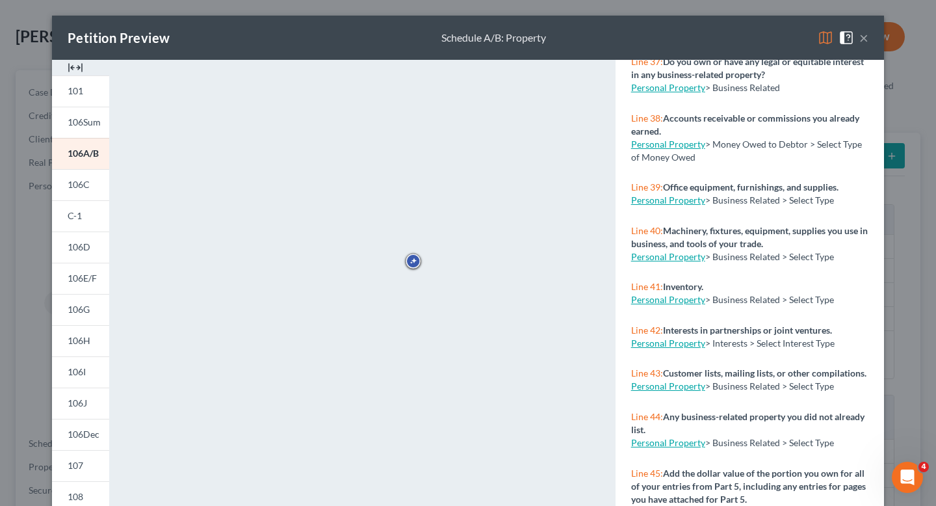
click at [862, 40] on button "×" at bounding box center [864, 38] width 9 height 16
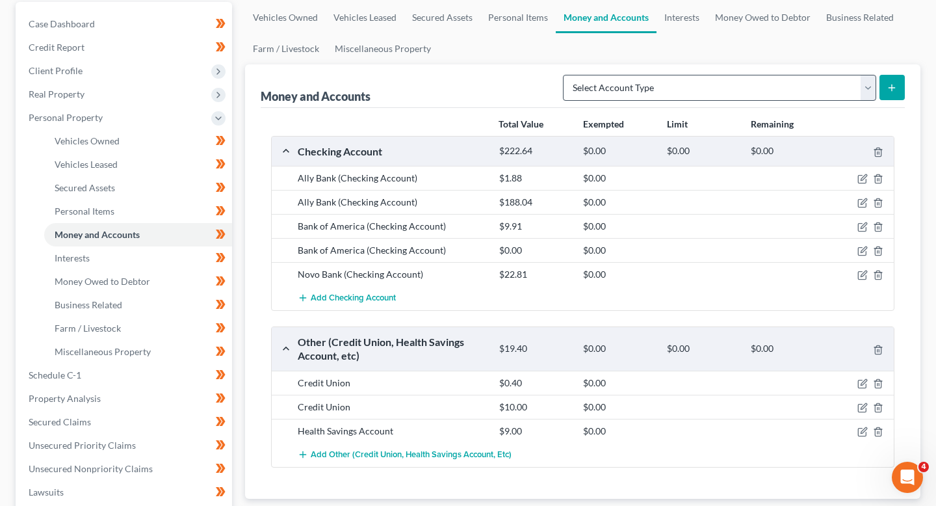
scroll to position [126, 0]
